Goal: Transaction & Acquisition: Purchase product/service

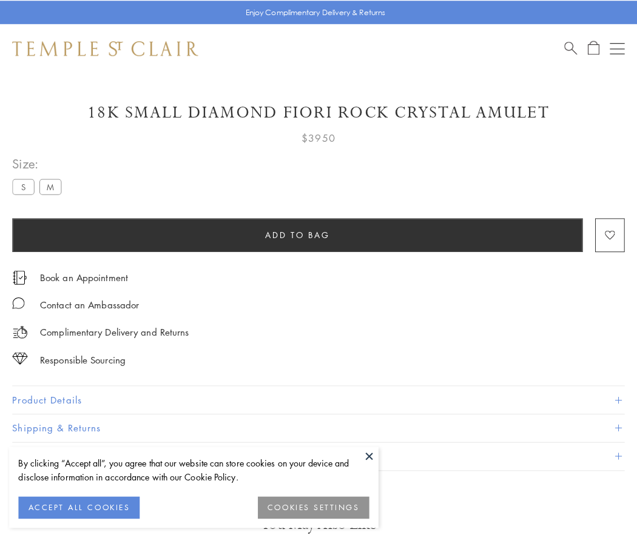
scroll to position [30, 0]
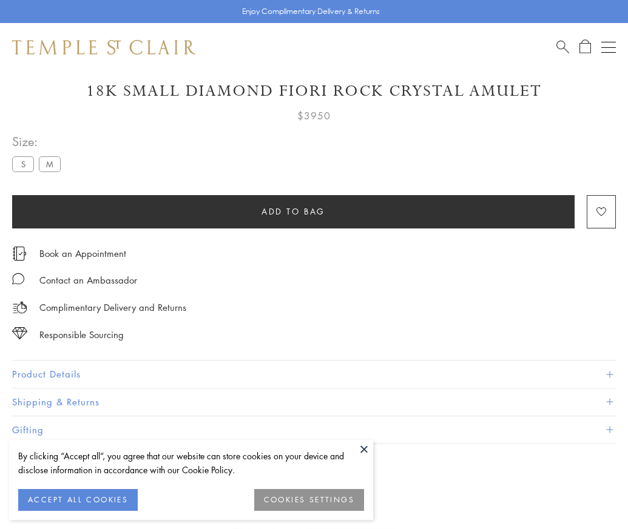
click at [293, 211] on span "Add to bag" at bounding box center [293, 211] width 64 height 13
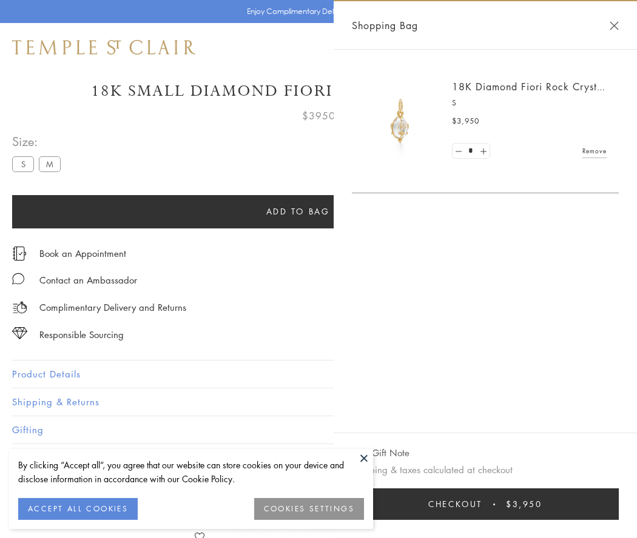
click at [493, 504] on button "Checkout $3,950" at bounding box center [485, 505] width 267 height 32
